Goal: Contribute content

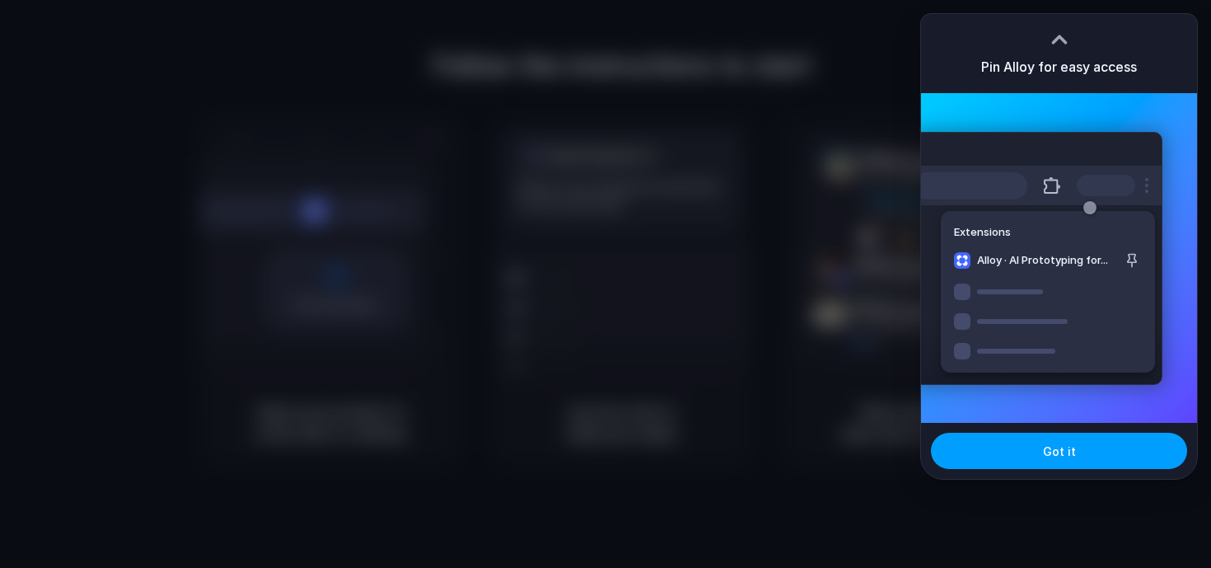
click at [1006, 451] on button "Got it" at bounding box center [1059, 451] width 256 height 36
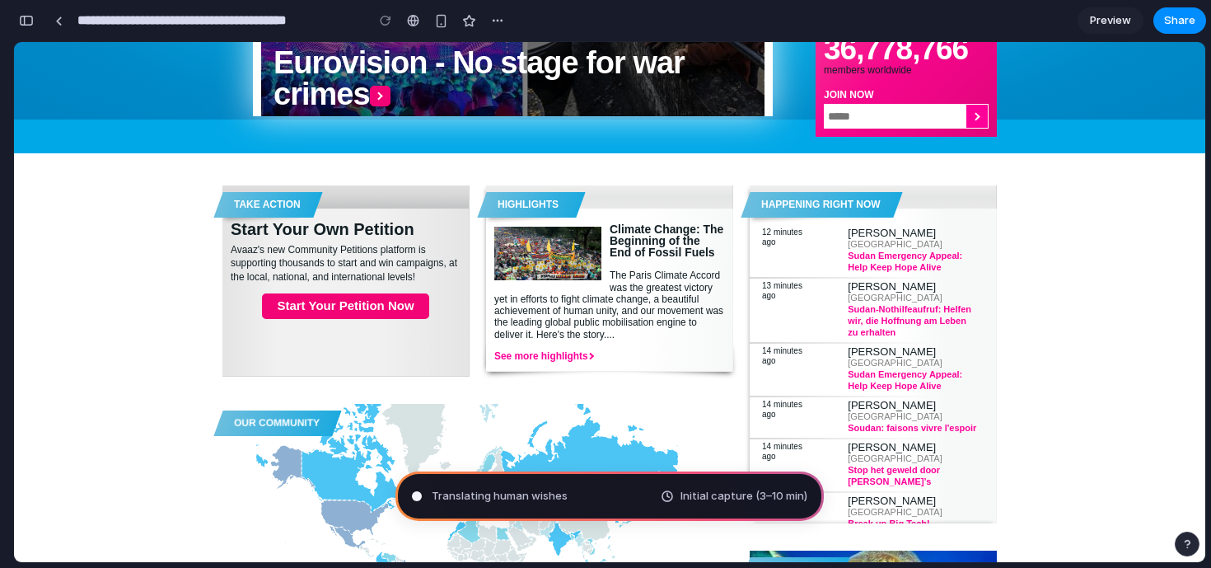
scroll to position [298, 0]
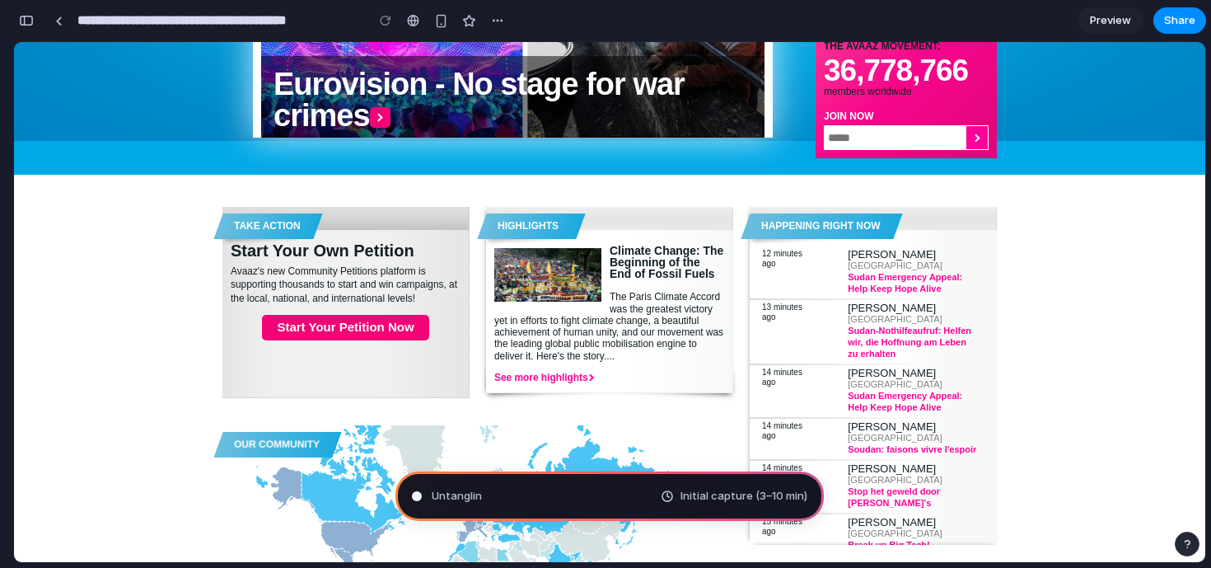
type input "**********"
